Goal: Find specific page/section: Find specific page/section

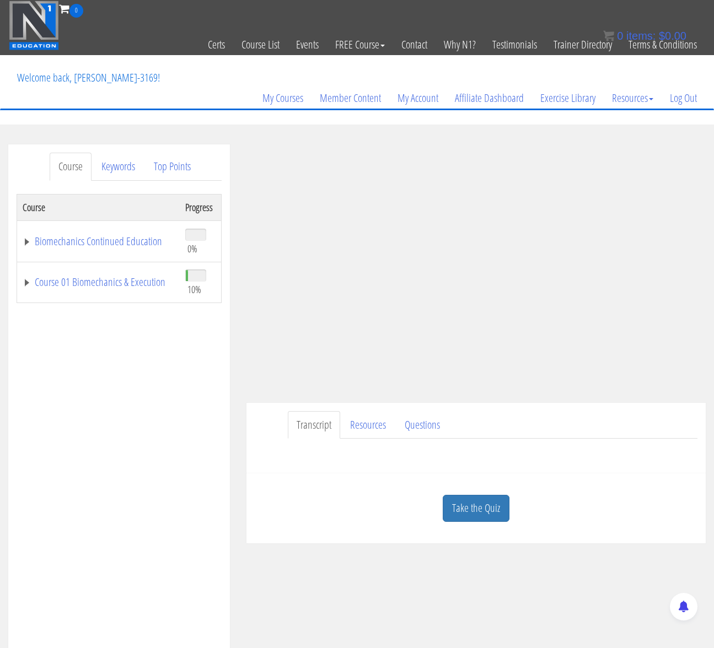
click at [540, 587] on div "Course Keywords Top Points Course Progress Biomechanics Continued Education 0% …" at bounding box center [357, 455] width 714 height 623
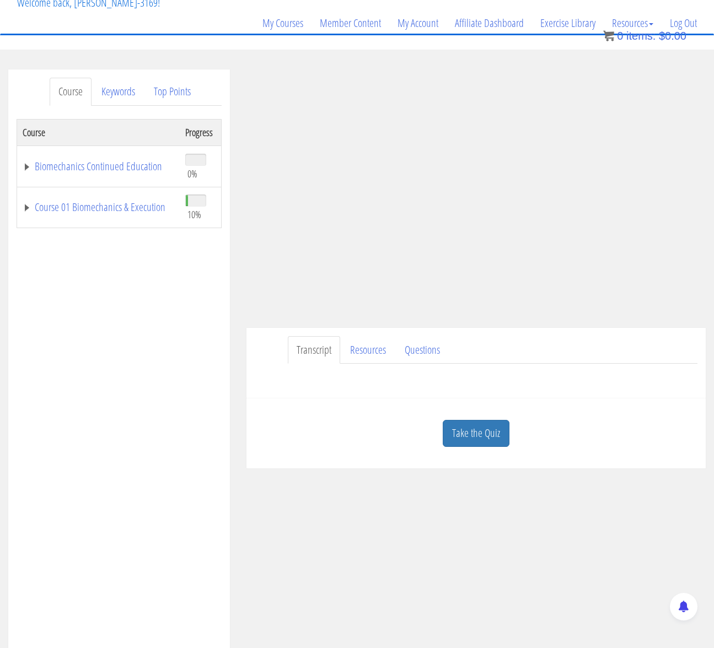
scroll to position [81, 0]
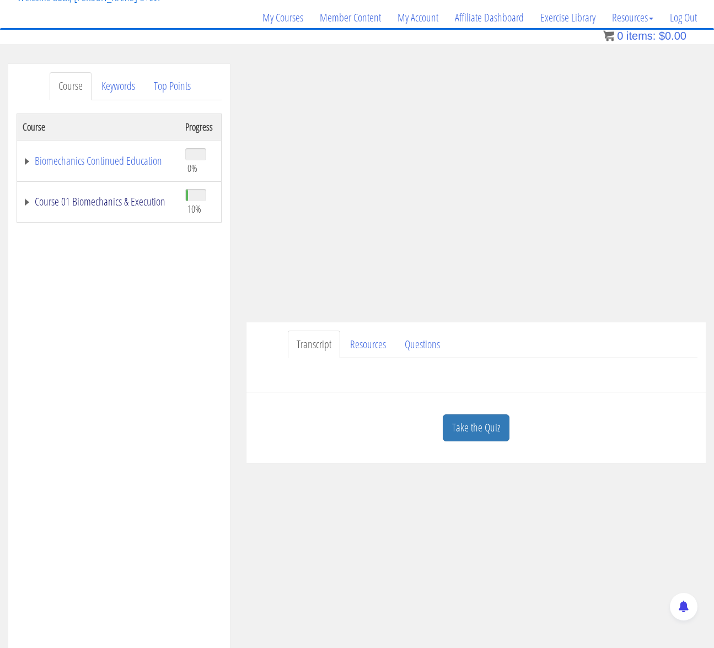
click at [123, 197] on link "Course 01 Biomechanics & Execution" at bounding box center [99, 201] width 152 height 11
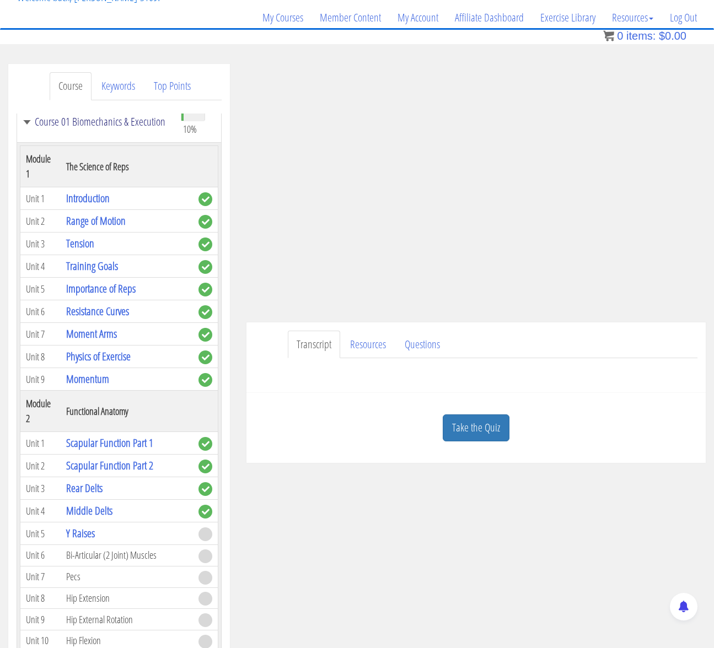
scroll to position [280, 0]
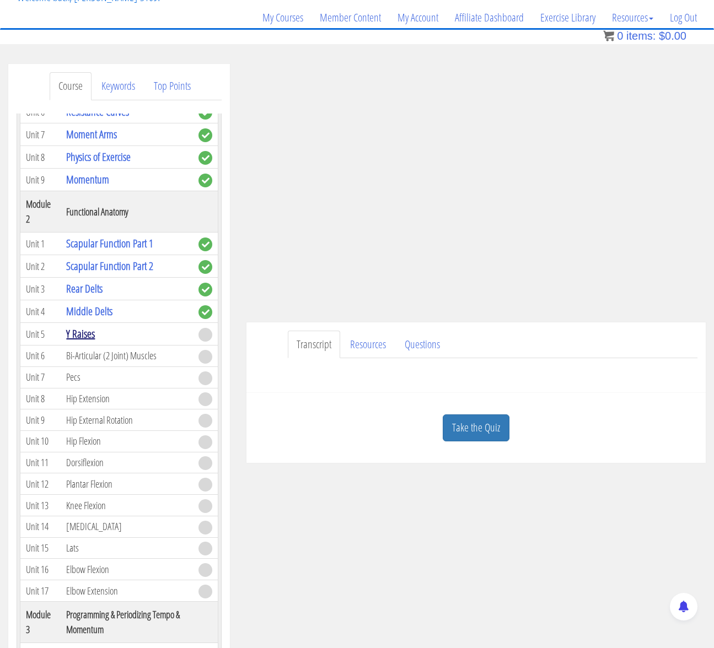
click at [83, 337] on link "Y Raises" at bounding box center [80, 333] width 29 height 15
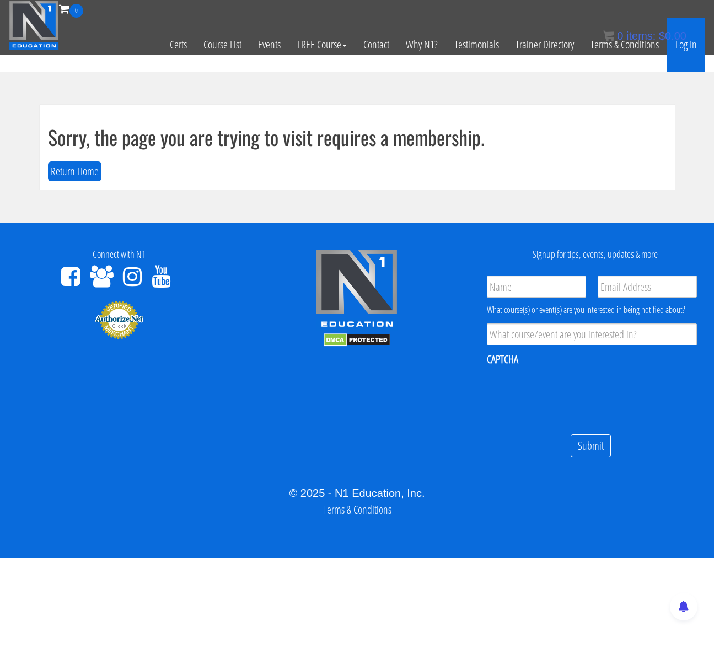
click at [684, 49] on link "Log In" at bounding box center [686, 45] width 38 height 54
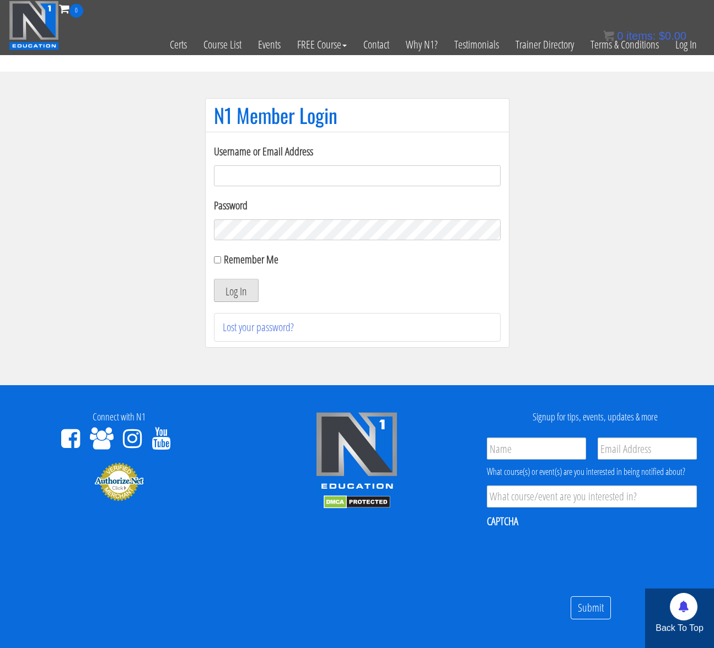
type input "jeremiah@bairfit.com"
click at [240, 294] on button "Log In" at bounding box center [236, 290] width 45 height 23
